Goal: Task Accomplishment & Management: Use online tool/utility

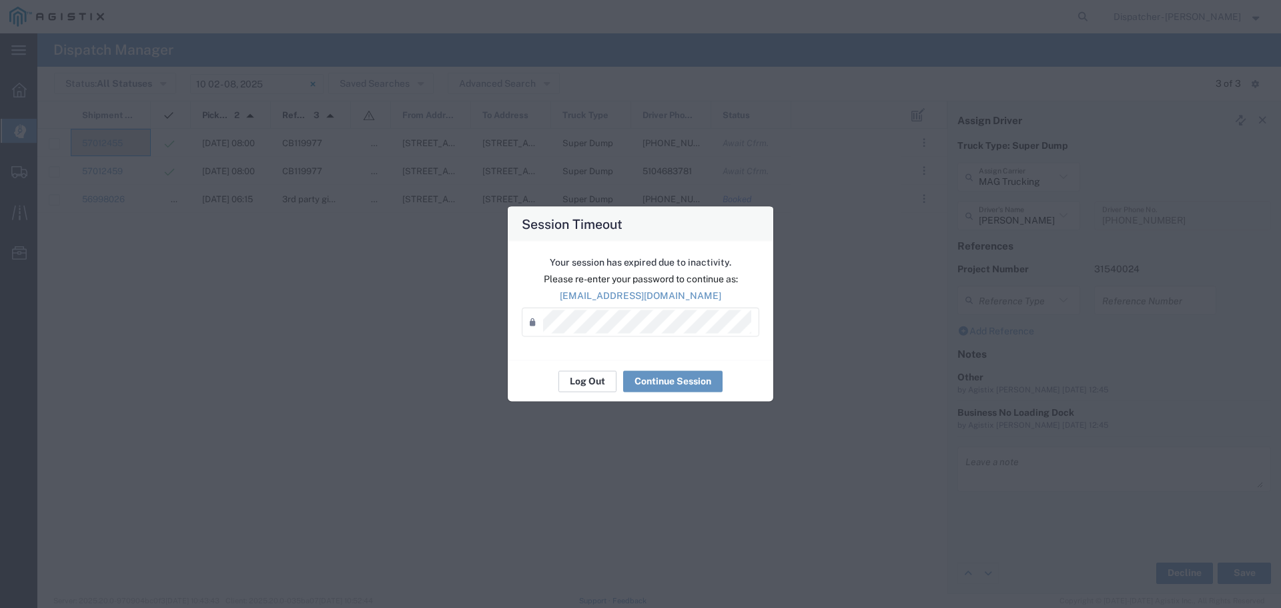
click at [595, 383] on button "Log Out" at bounding box center [588, 380] width 58 height 21
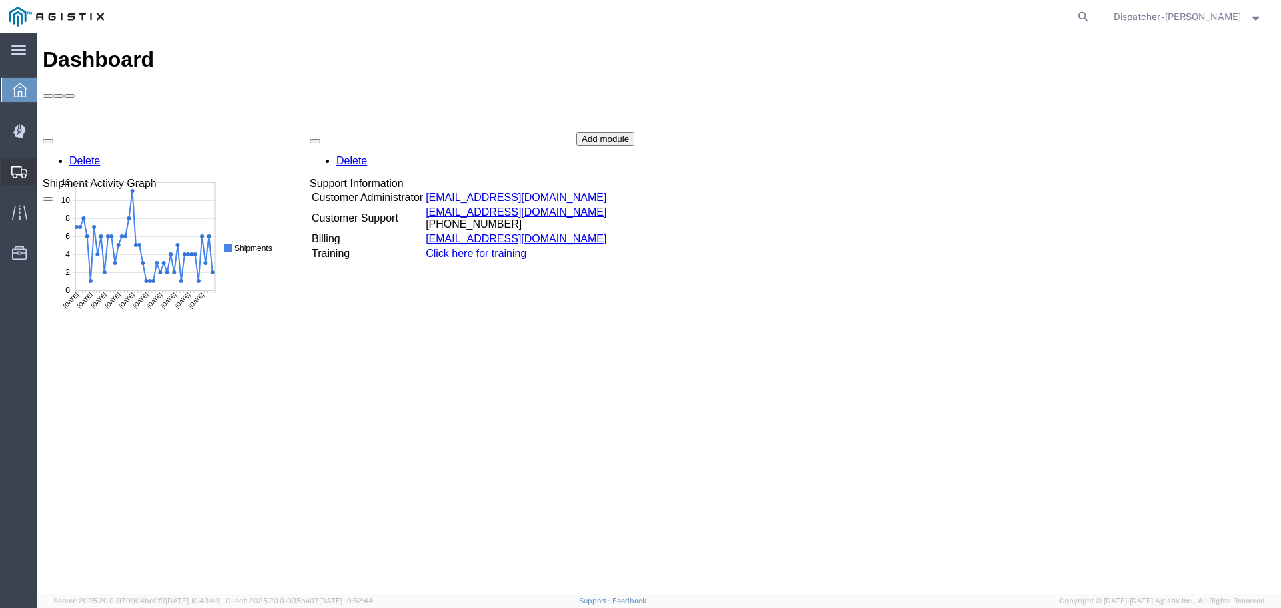
click at [8, 172] on div at bounding box center [19, 171] width 37 height 27
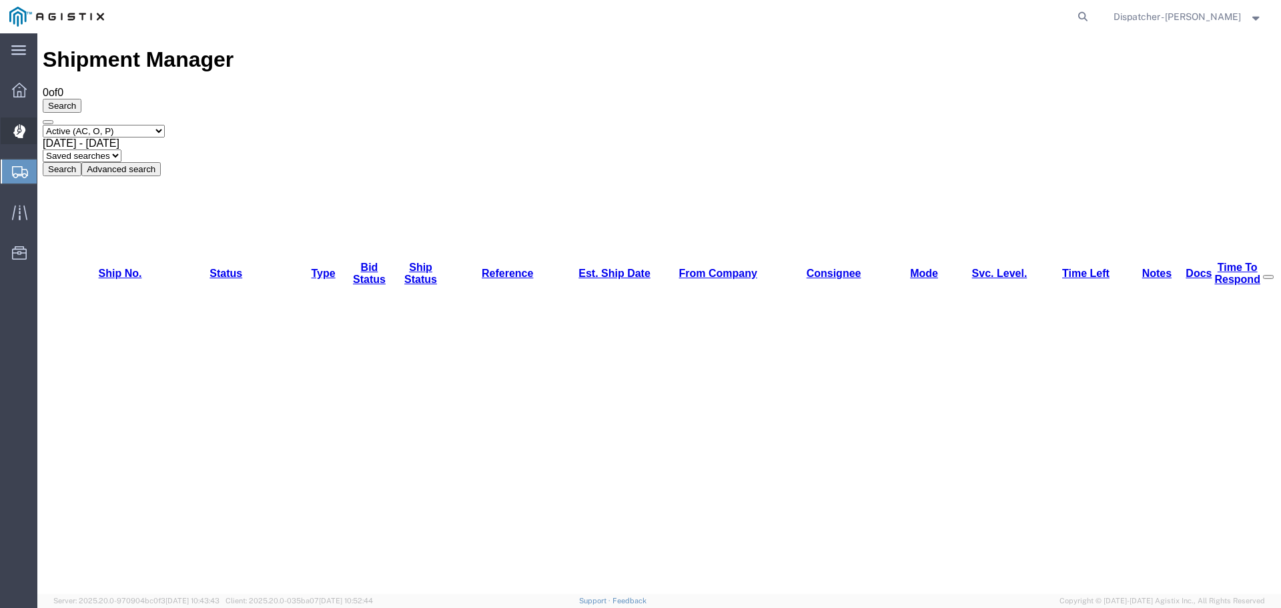
click at [12, 121] on div at bounding box center [19, 130] width 37 height 27
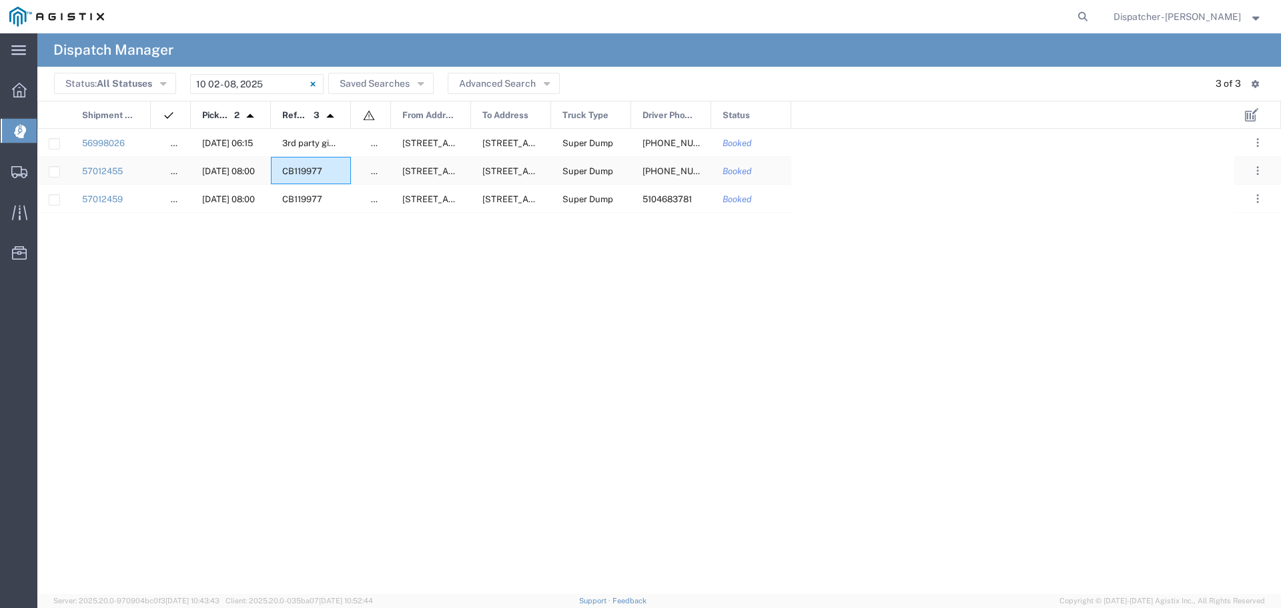
click at [276, 170] on div "CB119977" at bounding box center [311, 170] width 80 height 27
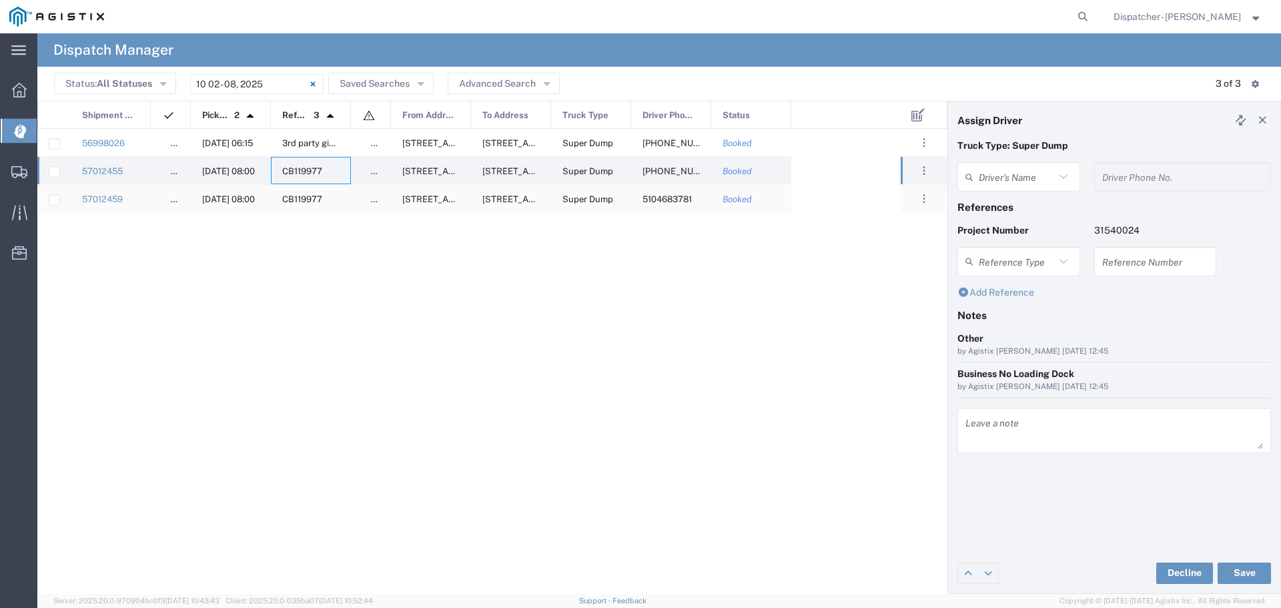
type input "[PERSON_NAME]"
type input "[PHONE_NUMBER]"
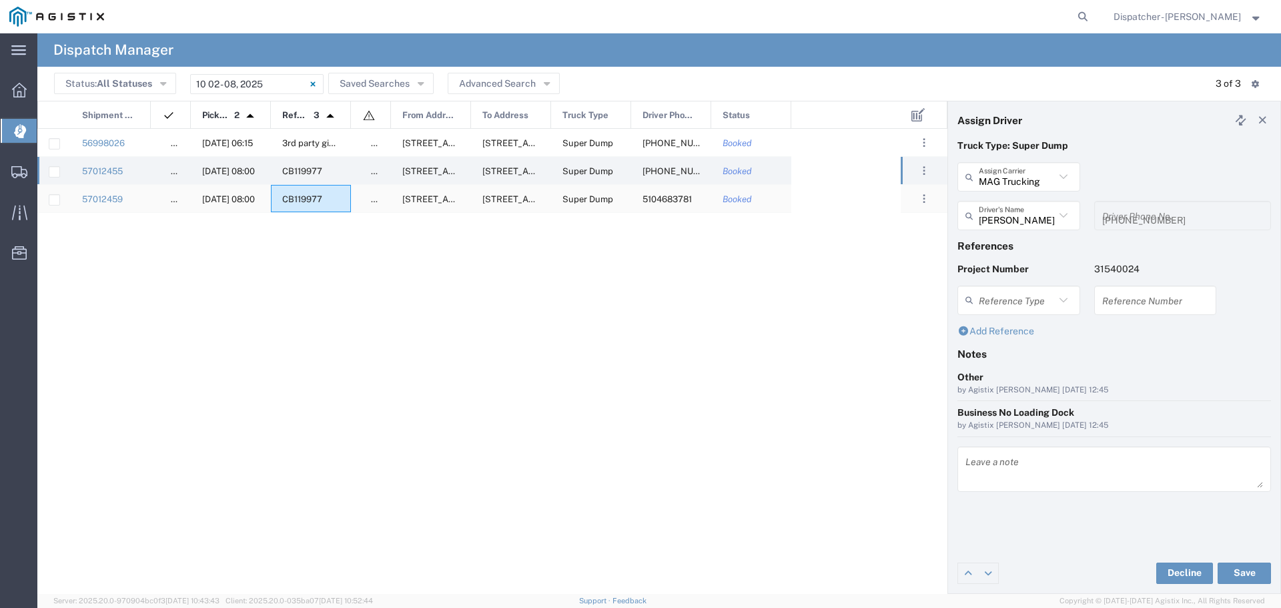
click at [306, 192] on div "CB119977" at bounding box center [311, 198] width 80 height 27
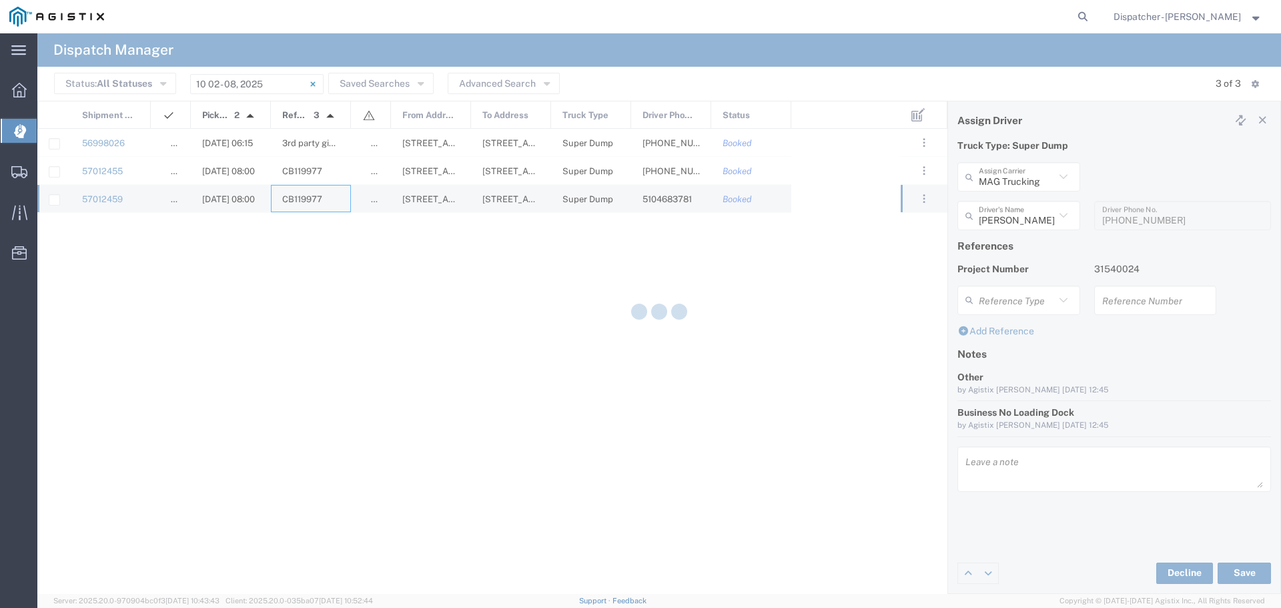
type input "[PERSON_NAME]"
type input "5104683781"
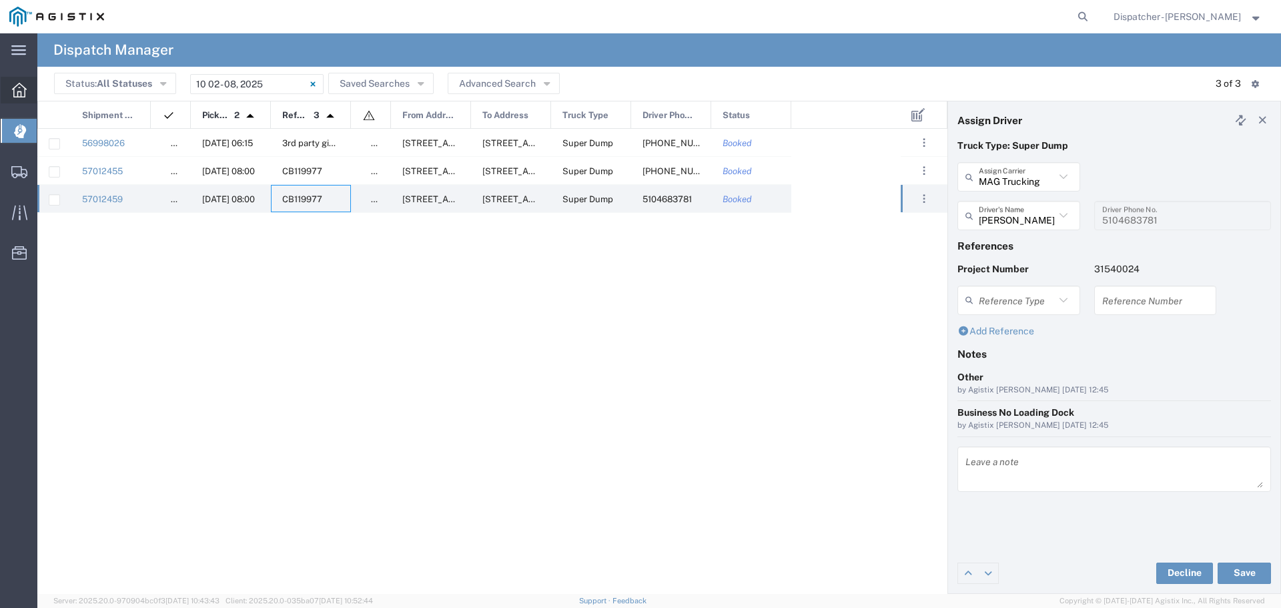
click at [21, 89] on icon at bounding box center [19, 90] width 15 height 15
